Goal: Information Seeking & Learning: Learn about a topic

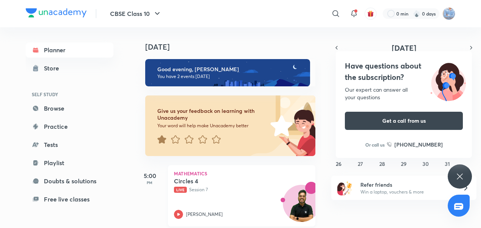
click at [179, 215] on icon at bounding box center [178, 214] width 3 height 3
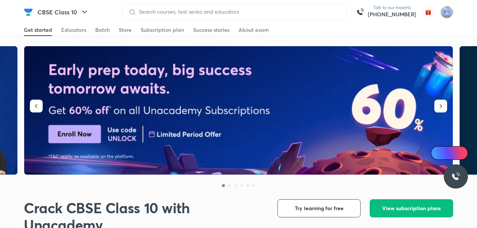
click at [440, 105] on icon "button" at bounding box center [441, 106] width 8 height 8
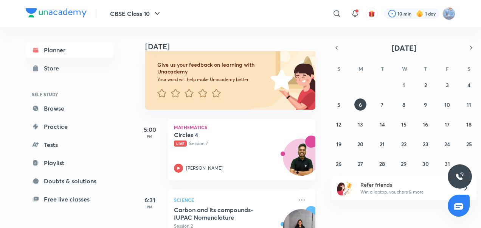
scroll to position [81, 0]
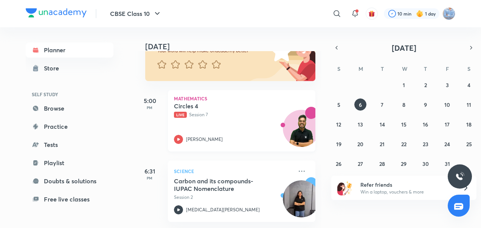
click at [180, 135] on icon at bounding box center [178, 139] width 9 height 9
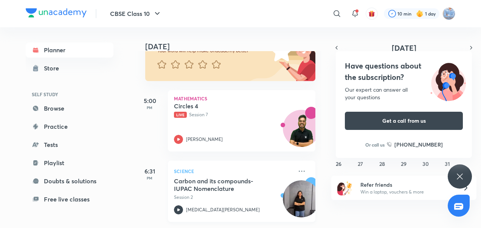
click at [182, 205] on icon at bounding box center [178, 209] width 9 height 9
click at [195, 194] on p "Session 2" at bounding box center [233, 197] width 119 height 7
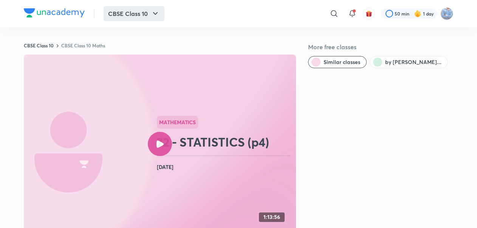
click at [147, 12] on button "CBSE Class 10" at bounding box center [134, 13] width 61 height 15
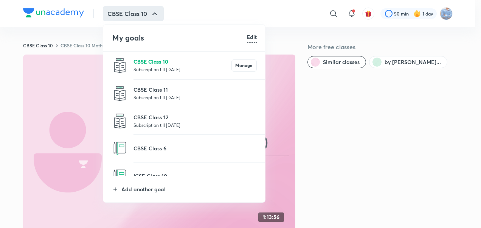
click at [168, 65] on p "CBSE Class 10" at bounding box center [182, 61] width 98 height 8
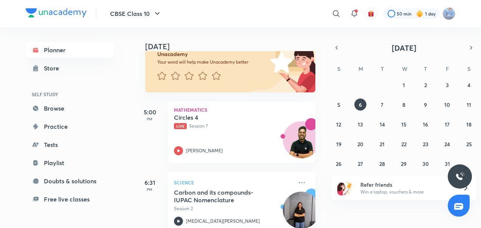
scroll to position [76, 0]
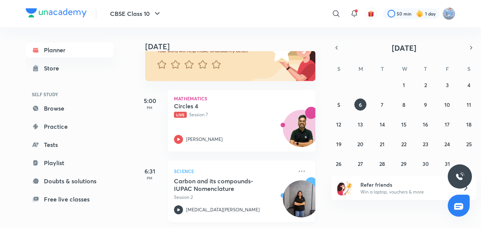
click at [283, 192] on img at bounding box center [301, 198] width 37 height 37
